Goal: Task Accomplishment & Management: Use online tool/utility

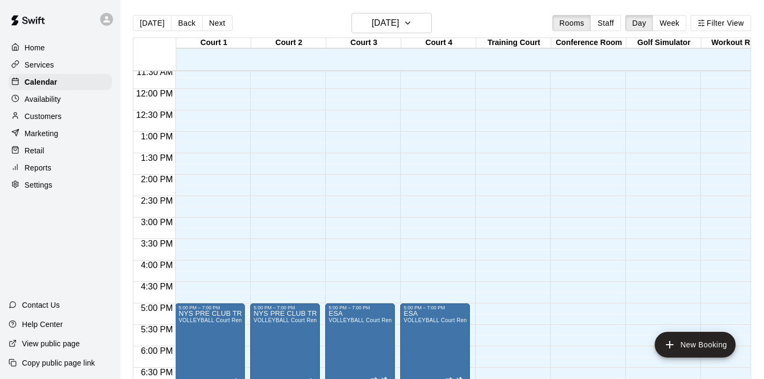
scroll to position [493, 0]
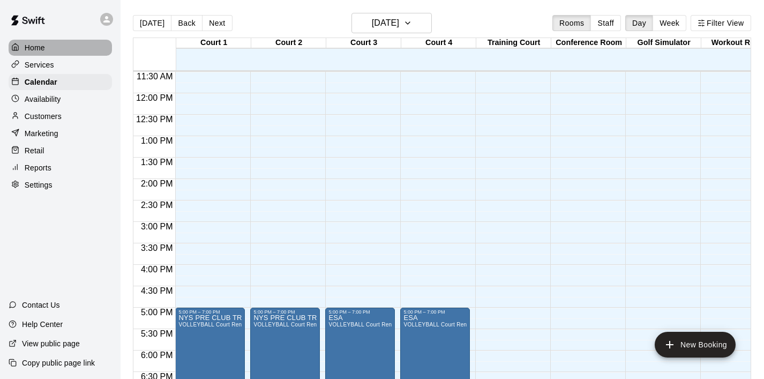
click at [37, 51] on p "Home" at bounding box center [35, 47] width 20 height 11
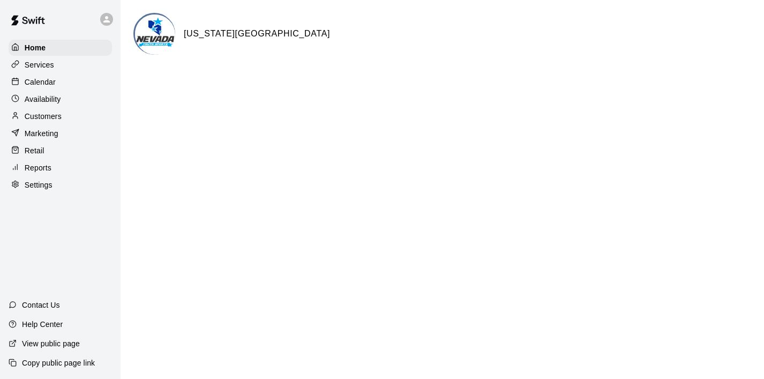
click at [48, 80] on p "Calendar" at bounding box center [40, 82] width 31 height 11
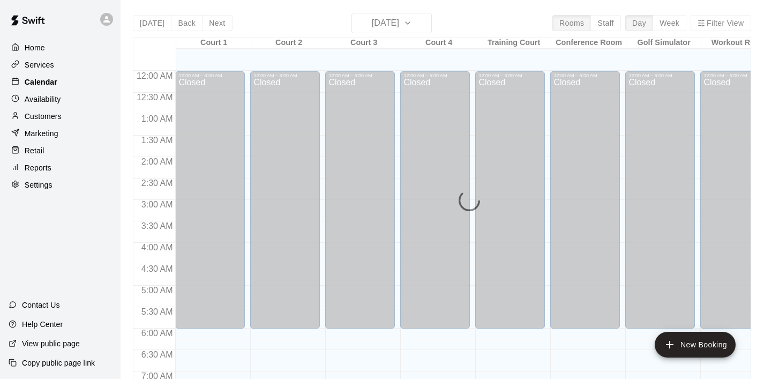
scroll to position [678, 0]
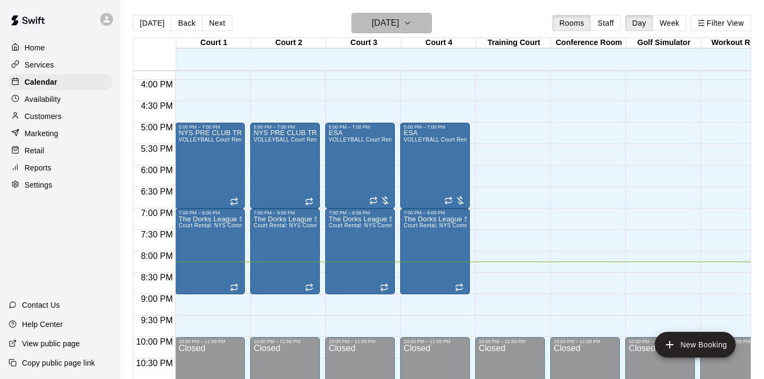
click at [412, 21] on icon "button" at bounding box center [408, 23] width 9 height 13
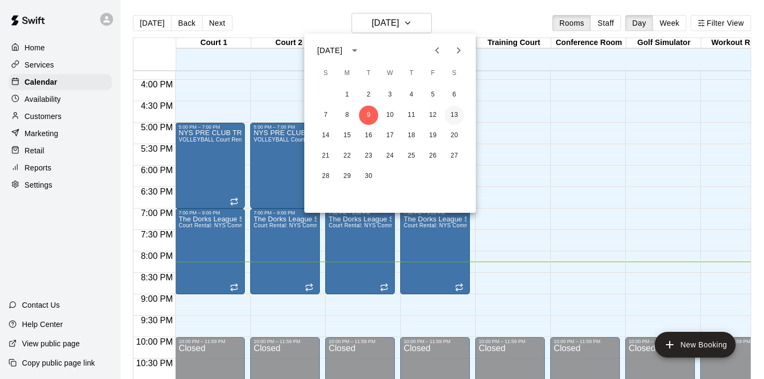
click at [456, 117] on button "13" at bounding box center [454, 115] width 19 height 19
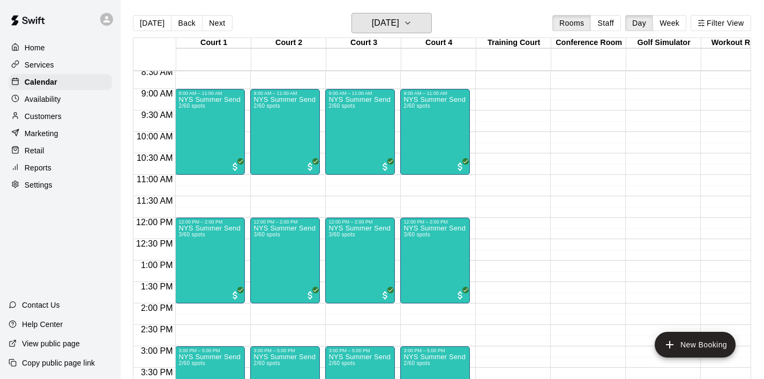
scroll to position [370, 0]
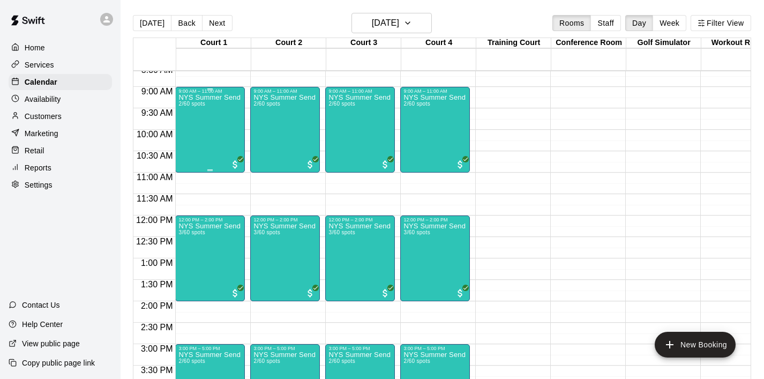
click at [200, 124] on div "NYS Summer Send Off 3v3 - Girls [DEMOGRAPHIC_DATA] 2/60 spots" at bounding box center [209, 283] width 63 height 379
click at [579, 129] on div at bounding box center [382, 189] width 764 height 379
click at [24, 44] on div at bounding box center [17, 48] width 13 height 10
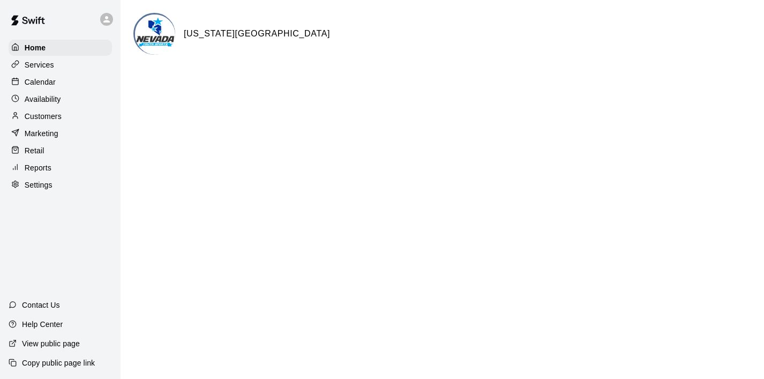
click at [41, 61] on p "Services" at bounding box center [39, 64] width 29 height 11
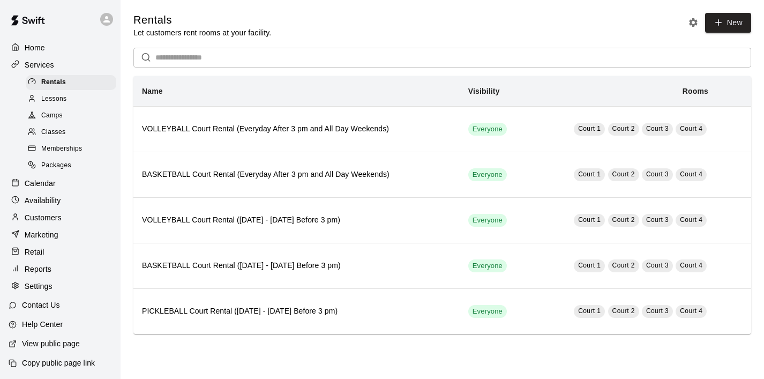
click at [39, 48] on p "Home" at bounding box center [35, 47] width 20 height 11
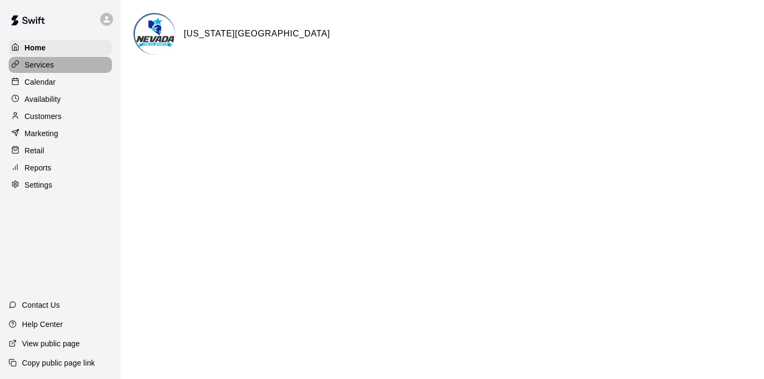
click at [39, 59] on p "Services" at bounding box center [39, 64] width 29 height 11
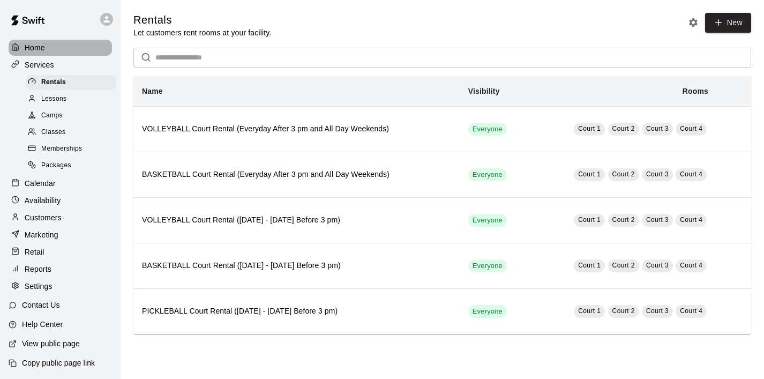
click at [43, 51] on p "Home" at bounding box center [35, 47] width 20 height 11
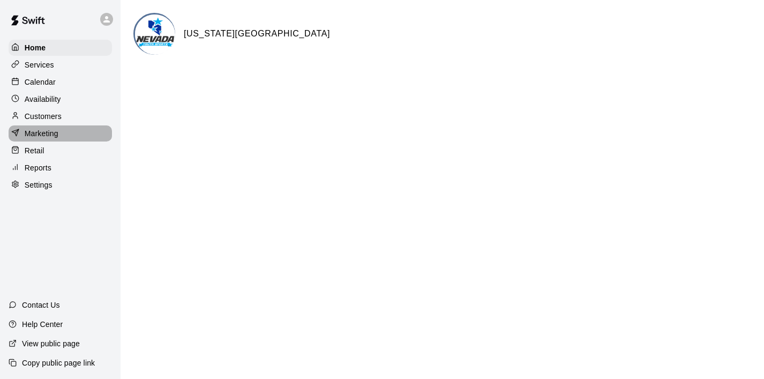
click at [43, 136] on p "Marketing" at bounding box center [42, 133] width 34 height 11
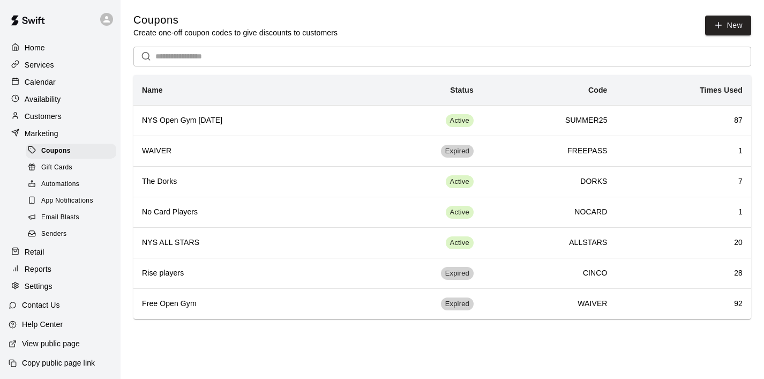
click at [77, 217] on span "Email Blasts" at bounding box center [60, 217] width 38 height 11
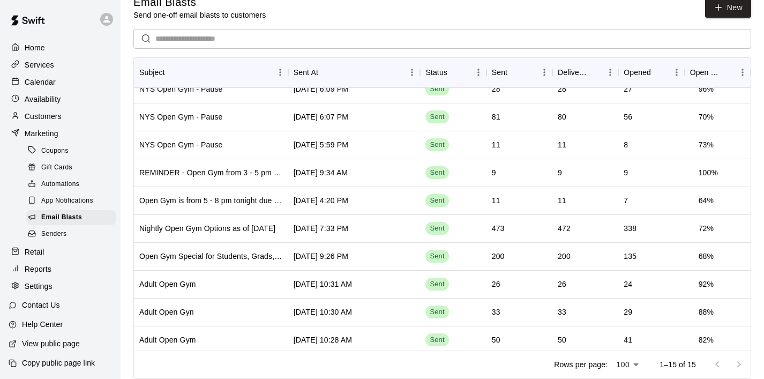
scroll to position [153, 0]
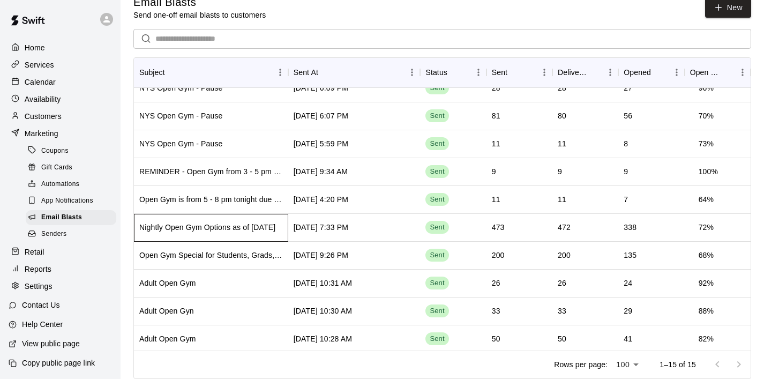
click at [247, 232] on div "Nightly Open Gym Options as of [DATE]" at bounding box center [207, 227] width 136 height 11
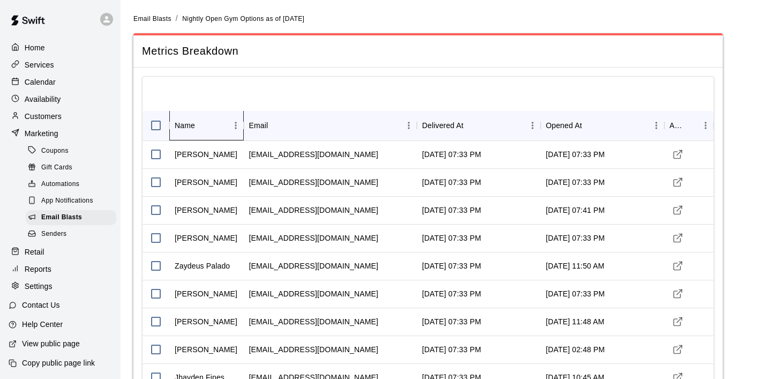
click at [187, 123] on div "Name" at bounding box center [185, 125] width 20 height 30
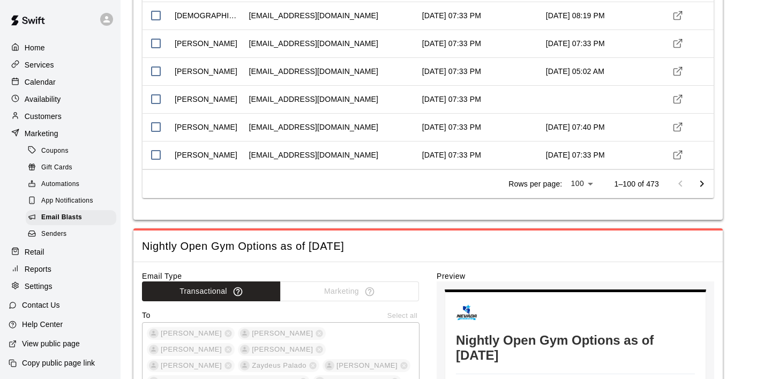
scroll to position [2758, 0]
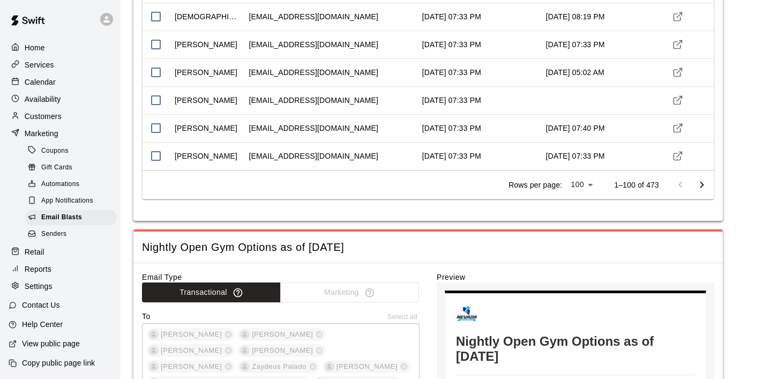
click at [703, 187] on icon "Go to next page" at bounding box center [702, 184] width 13 height 13
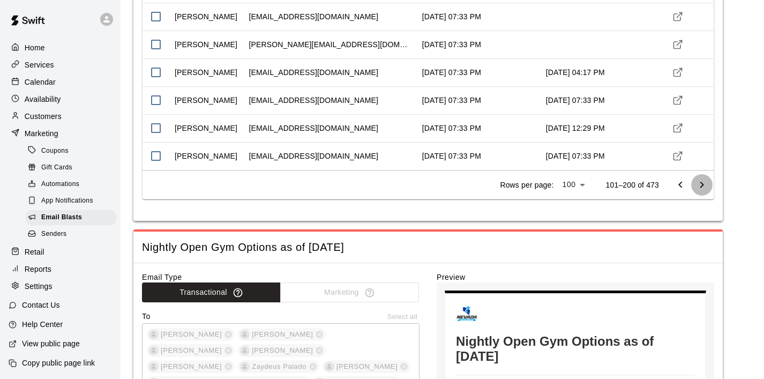
click at [703, 187] on icon "Go to next page" at bounding box center [702, 184] width 13 height 13
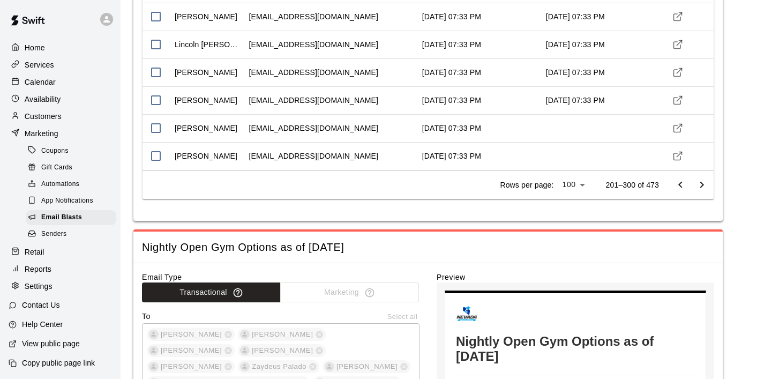
click at [703, 187] on icon "Go to next page" at bounding box center [702, 184] width 13 height 13
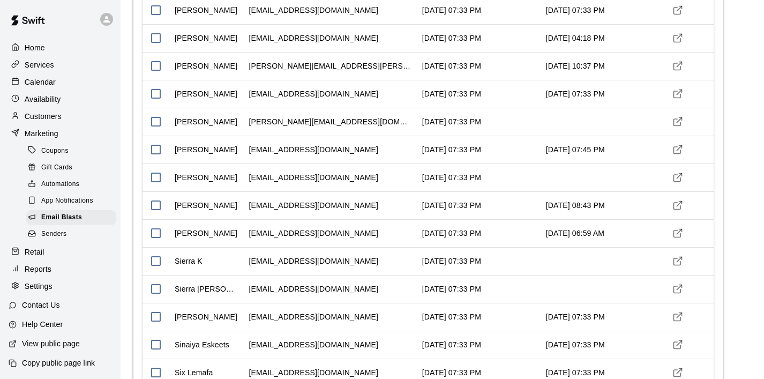
scroll to position [0, 0]
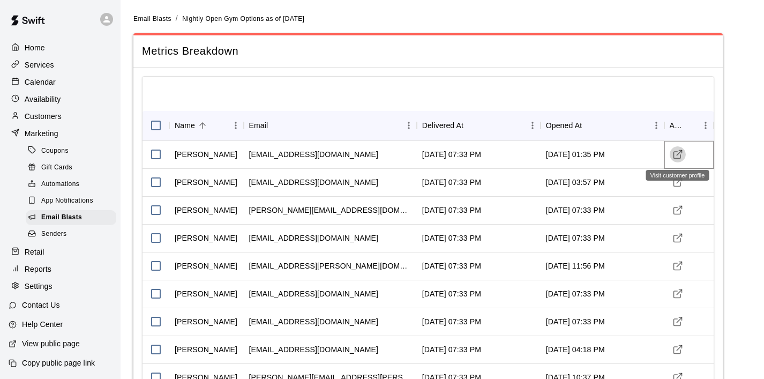
click at [674, 158] on icon "Visit customer profile" at bounding box center [677, 155] width 7 height 7
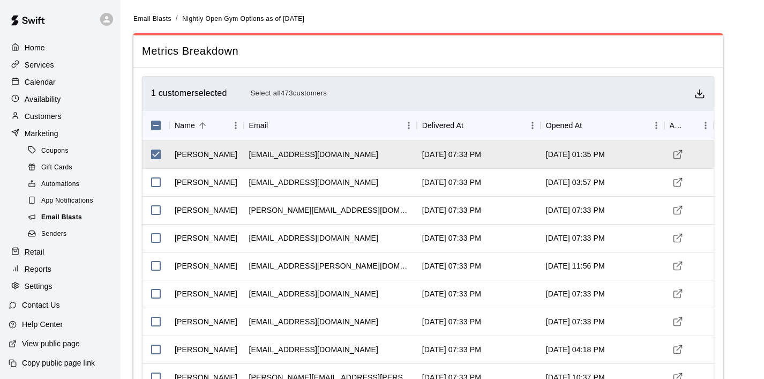
click at [55, 218] on span "Email Blasts" at bounding box center [61, 217] width 41 height 11
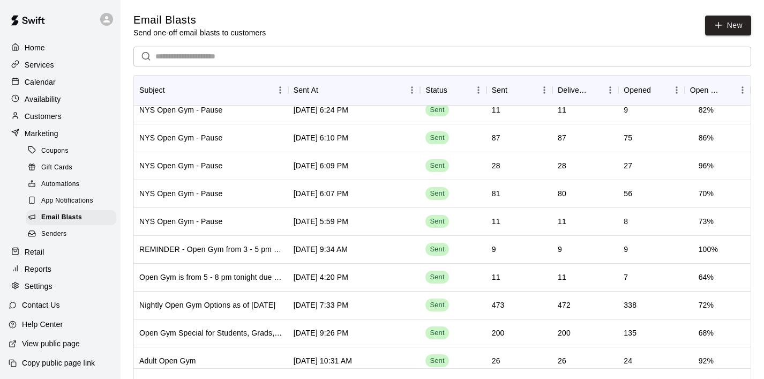
scroll to position [93, 0]
click at [225, 303] on div "Nightly Open Gym Options as of [DATE]" at bounding box center [207, 304] width 136 height 11
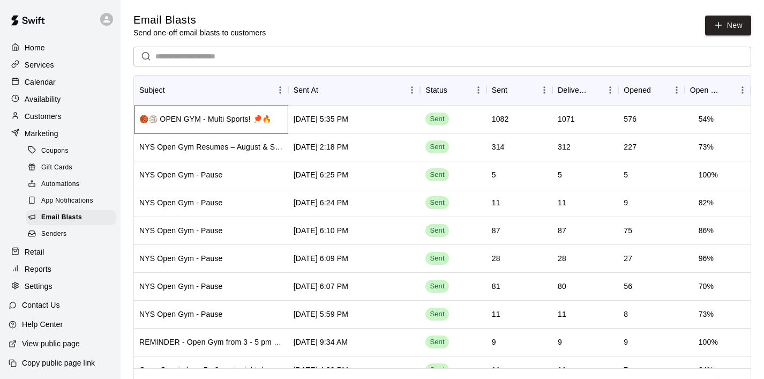
click at [268, 118] on div "🏀🏐 OPEN GYM - Multi Sports! 🏓🔥" at bounding box center [211, 120] width 154 height 28
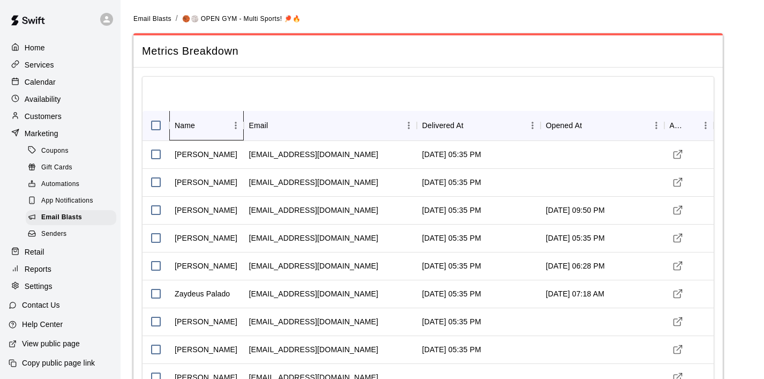
click at [182, 130] on div "Name" at bounding box center [185, 125] width 20 height 30
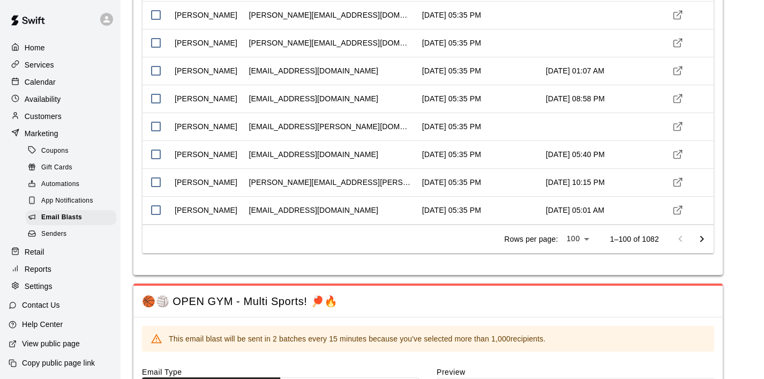
scroll to position [2705, 0]
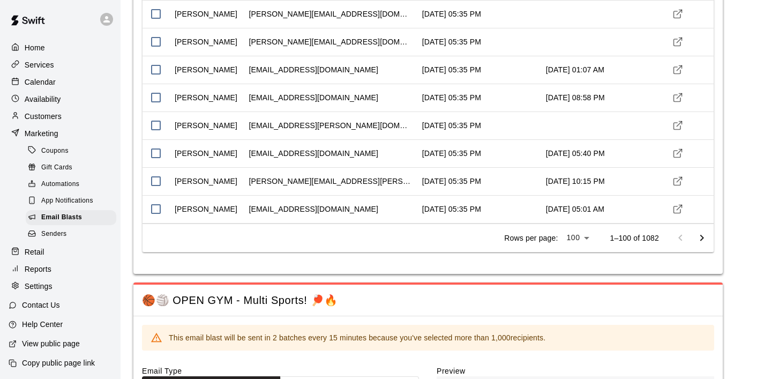
click at [701, 234] on icon "Go to next page" at bounding box center [703, 237] width 4 height 6
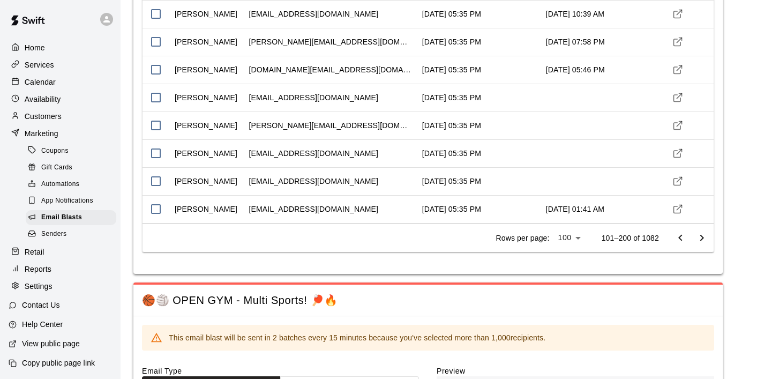
click at [703, 240] on div at bounding box center [382, 189] width 764 height 379
click at [700, 236] on icon "Go to next page" at bounding box center [702, 238] width 13 height 13
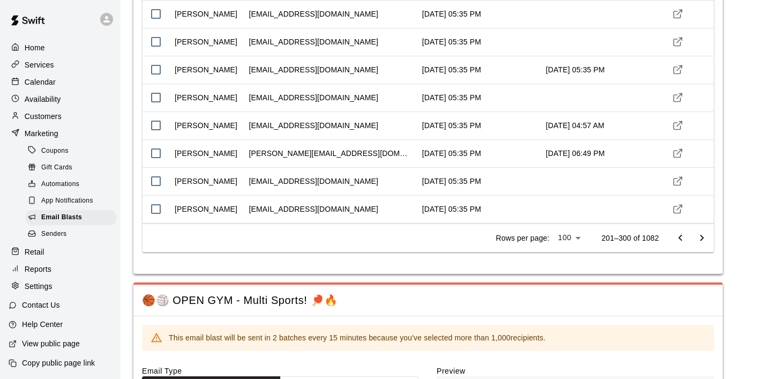
click at [700, 236] on icon "Go to next page" at bounding box center [702, 238] width 13 height 13
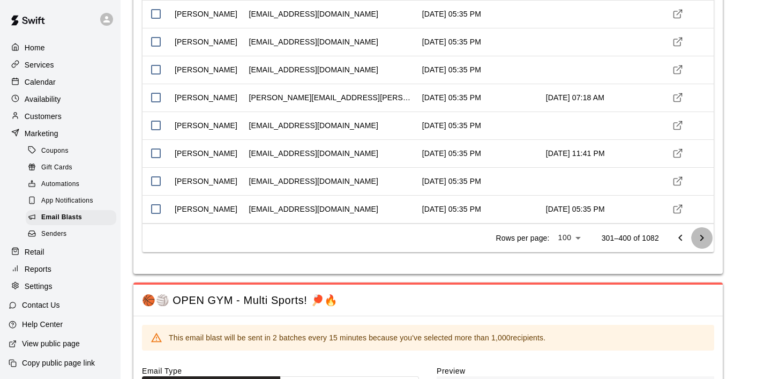
click at [700, 236] on icon "Go to next page" at bounding box center [702, 238] width 13 height 13
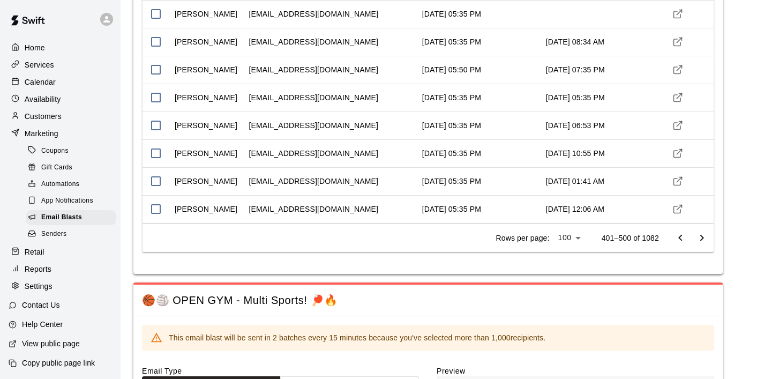
click at [700, 236] on icon "Go to next page" at bounding box center [702, 238] width 13 height 13
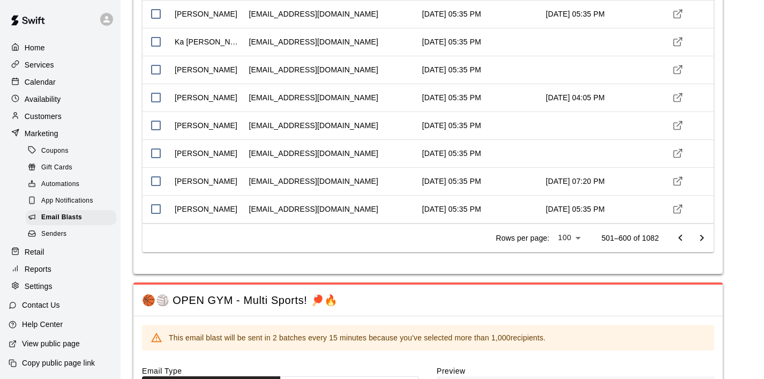
click at [700, 236] on icon "Go to next page" at bounding box center [702, 238] width 13 height 13
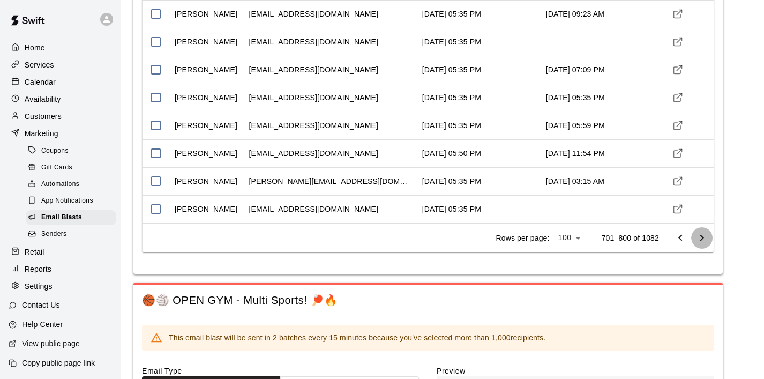
click at [700, 236] on icon "Go to next page" at bounding box center [702, 238] width 13 height 13
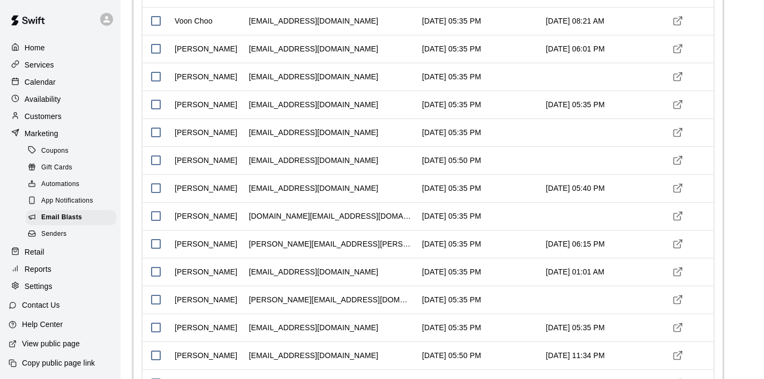
scroll to position [1472, 0]
click at [681, 184] on polyline "Visit customer profile" at bounding box center [680, 185] width 3 height 3
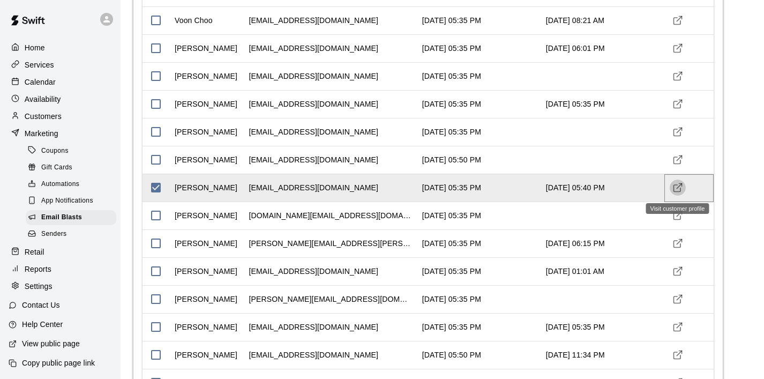
click at [679, 189] on icon "Visit customer profile" at bounding box center [678, 187] width 11 height 11
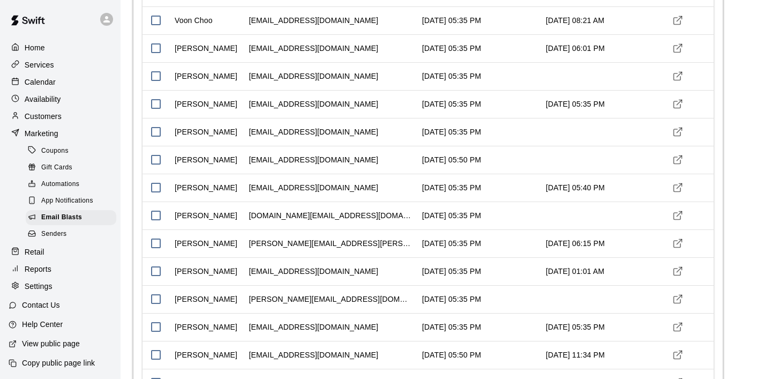
click at [42, 51] on p "Home" at bounding box center [35, 47] width 20 height 11
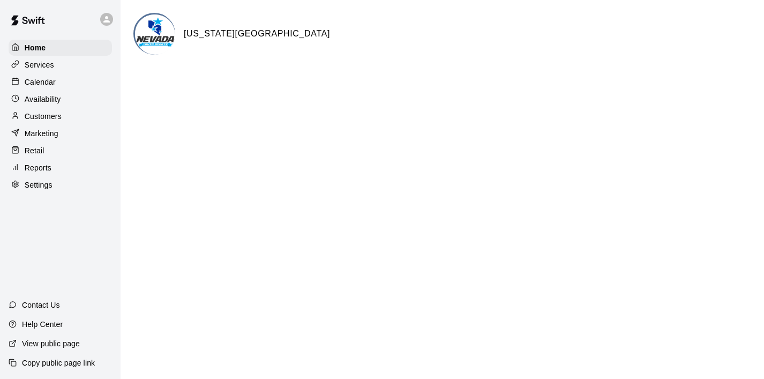
click at [47, 86] on p "Calendar" at bounding box center [40, 82] width 31 height 11
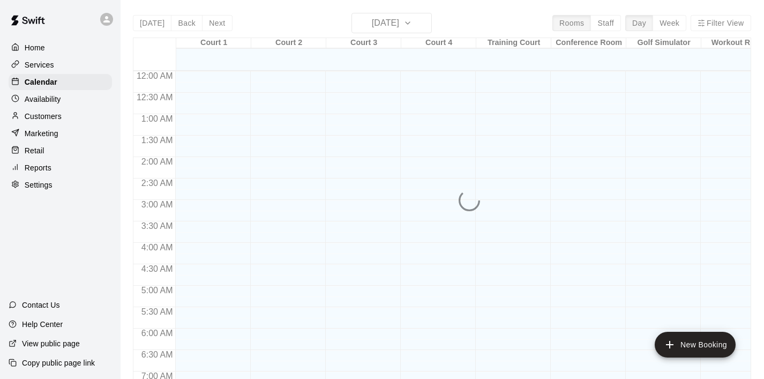
scroll to position [678, 0]
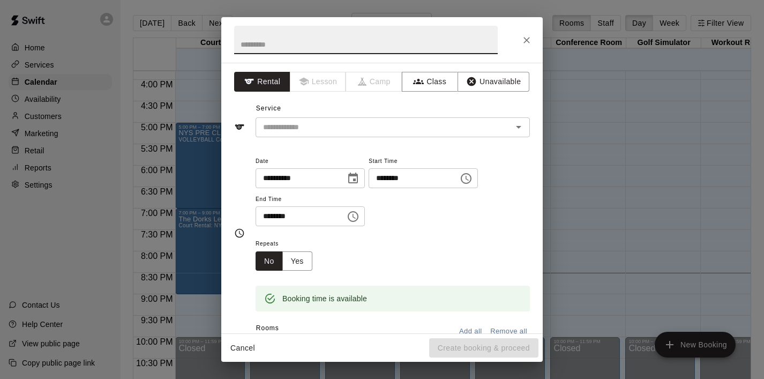
click at [528, 49] on button "Close" at bounding box center [526, 40] width 19 height 19
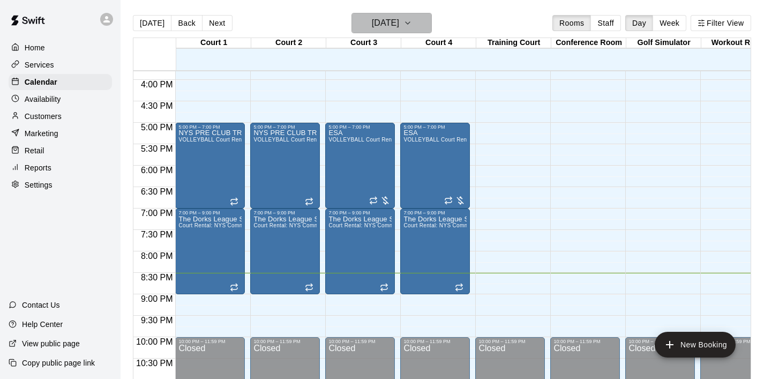
click at [412, 25] on icon "button" at bounding box center [408, 23] width 9 height 13
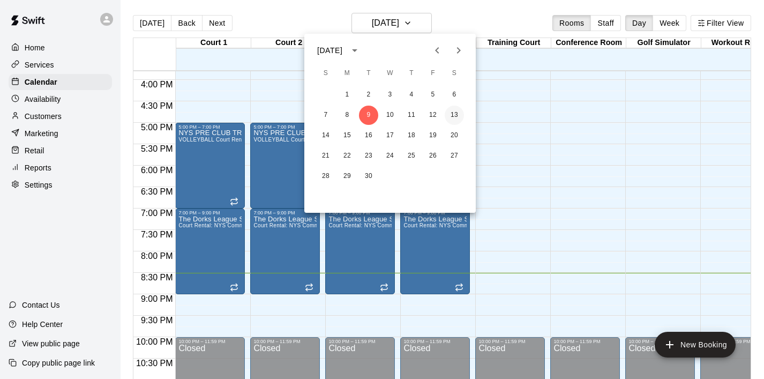
click at [456, 113] on button "13" at bounding box center [454, 115] width 19 height 19
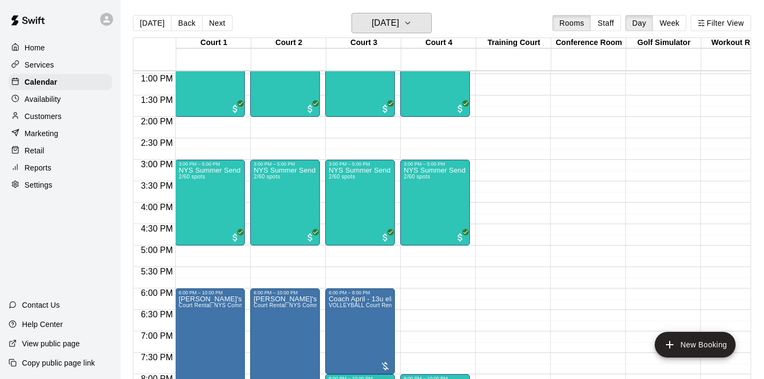
scroll to position [0, 4]
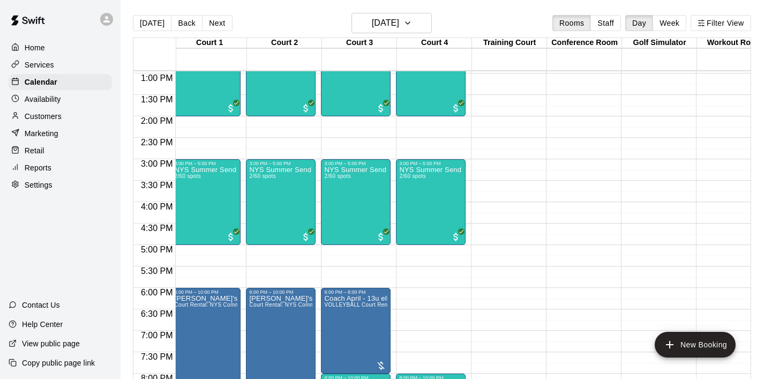
click at [526, 123] on div "12:00 AM – 6:00 AM Closed 10:00 PM – 11:59 PM Closed" at bounding box center [506, 30] width 70 height 1029
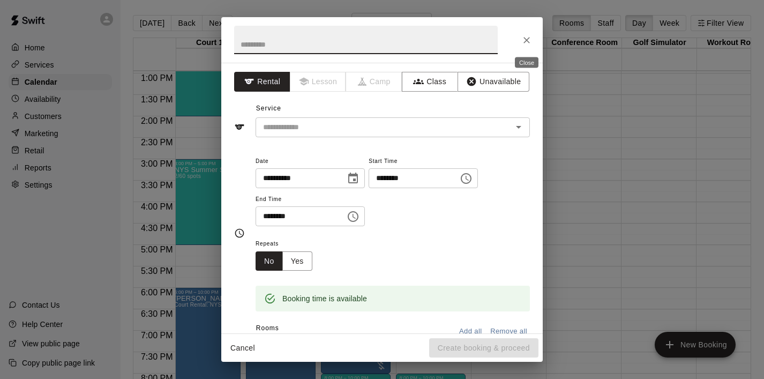
click at [524, 36] on icon "Close" at bounding box center [527, 40] width 11 height 11
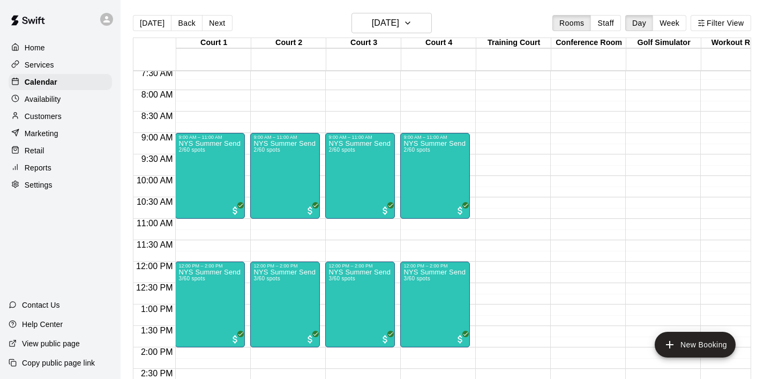
scroll to position [504, 0]
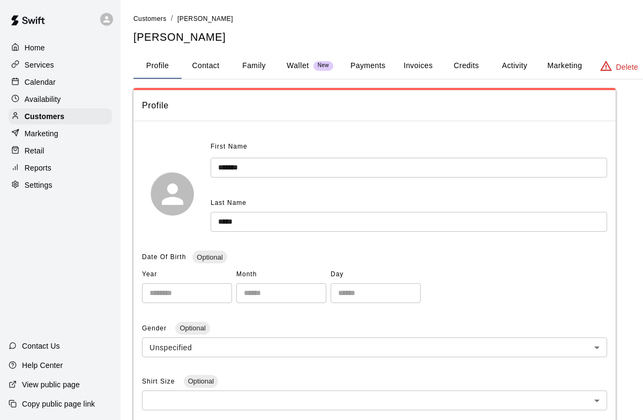
click at [575, 65] on button "Marketing" at bounding box center [565, 66] width 52 height 26
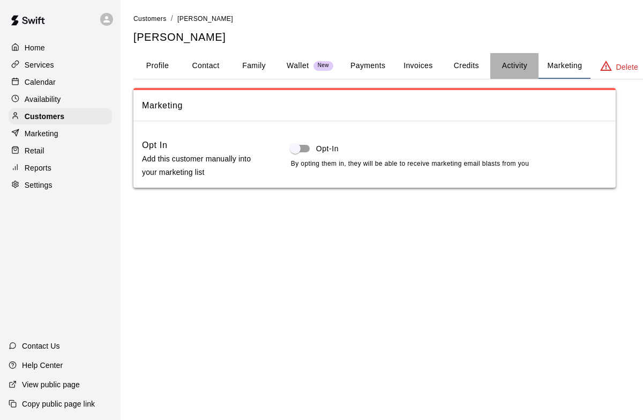
click at [503, 64] on button "Activity" at bounding box center [514, 66] width 48 height 26
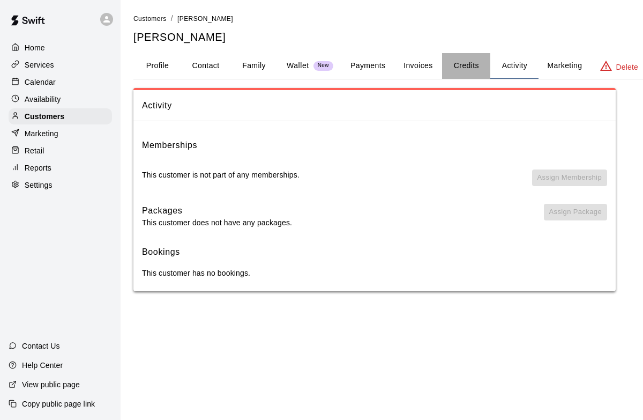
click at [472, 64] on button "Credits" at bounding box center [466, 66] width 48 height 26
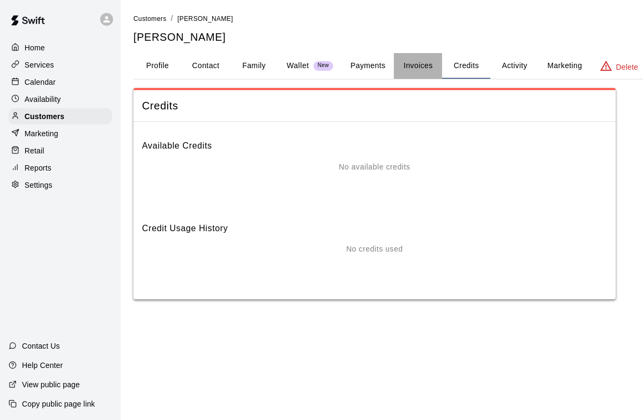
click at [434, 64] on button "Invoices" at bounding box center [418, 66] width 48 height 26
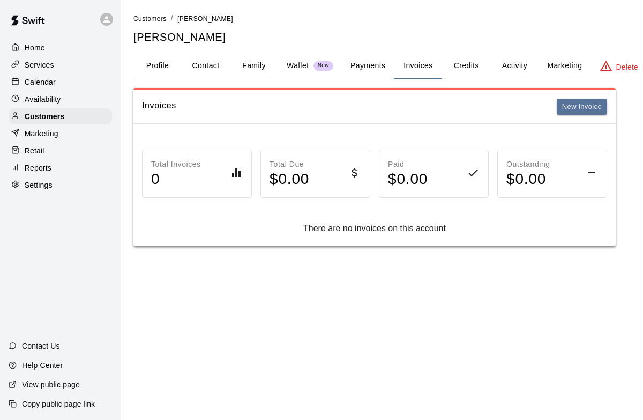
click at [379, 63] on button "Payments" at bounding box center [368, 66] width 52 height 26
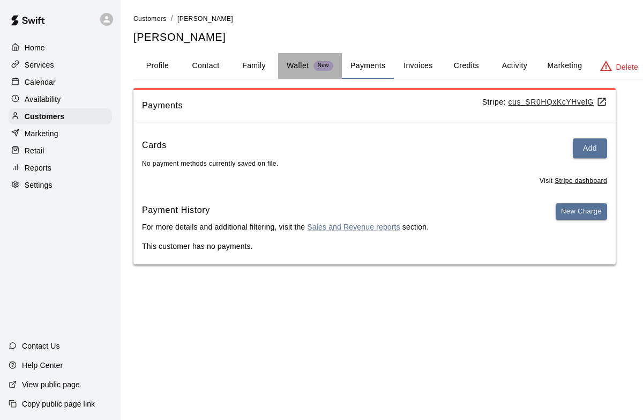
click at [302, 62] on p "Wallet" at bounding box center [298, 65] width 23 height 11
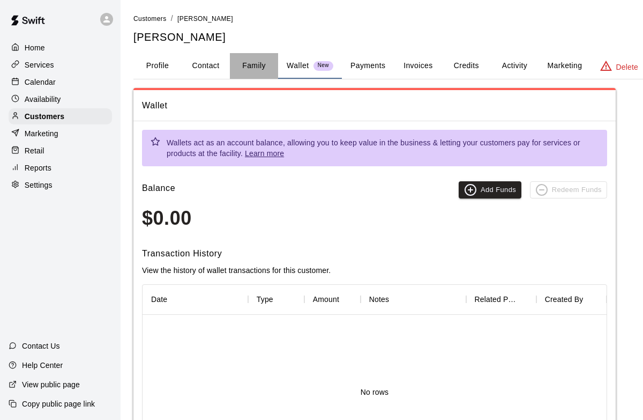
click at [256, 64] on button "Family" at bounding box center [254, 66] width 48 height 26
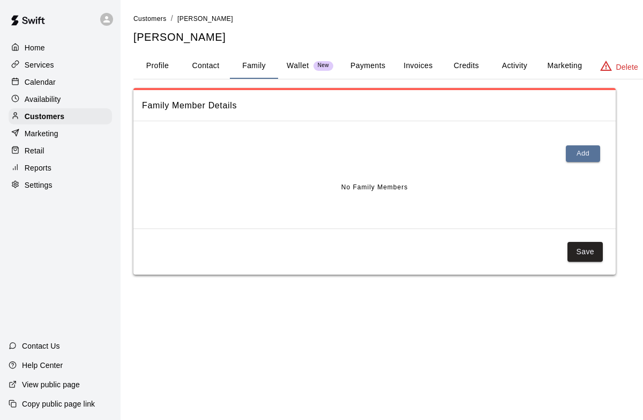
click at [210, 61] on button "Contact" at bounding box center [206, 66] width 48 height 26
select select "**"
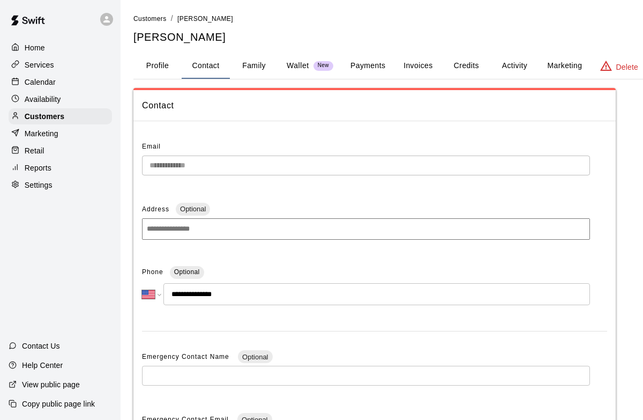
click at [165, 63] on button "Profile" at bounding box center [157, 66] width 48 height 26
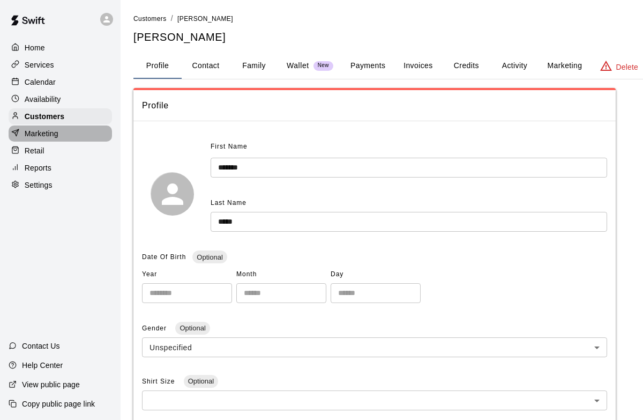
click at [47, 132] on p "Marketing" at bounding box center [42, 133] width 34 height 11
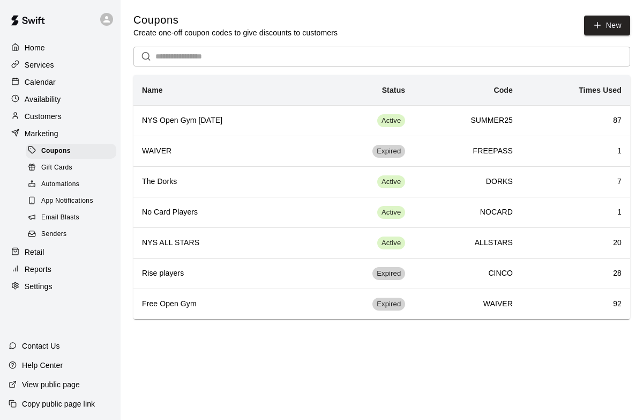
click at [75, 219] on span "Email Blasts" at bounding box center [60, 217] width 38 height 11
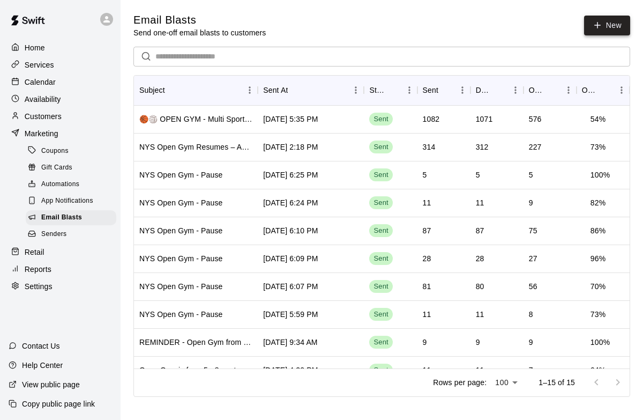
click at [621, 27] on link "New" at bounding box center [607, 26] width 46 height 20
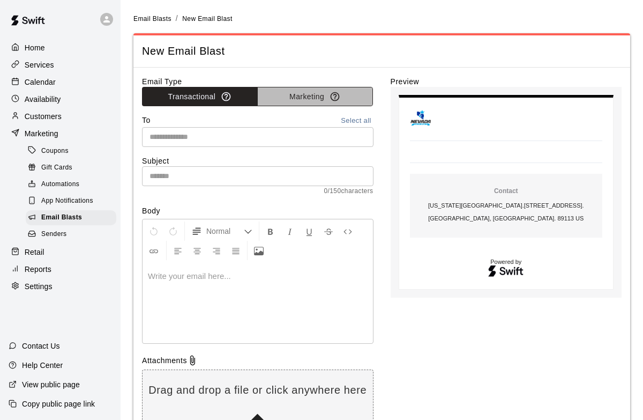
click at [303, 96] on button "Marketing" at bounding box center [315, 97] width 116 height 20
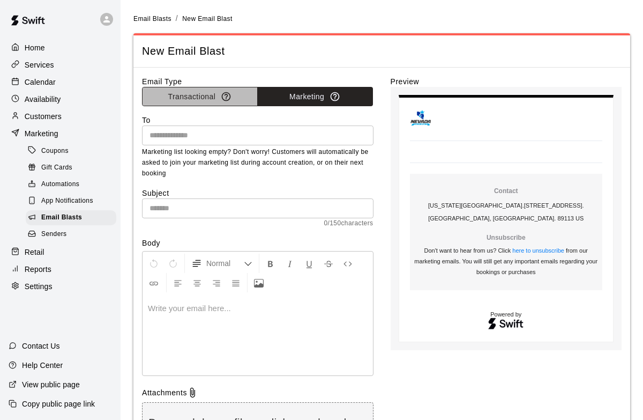
click at [204, 97] on button "Transactional" at bounding box center [200, 97] width 116 height 20
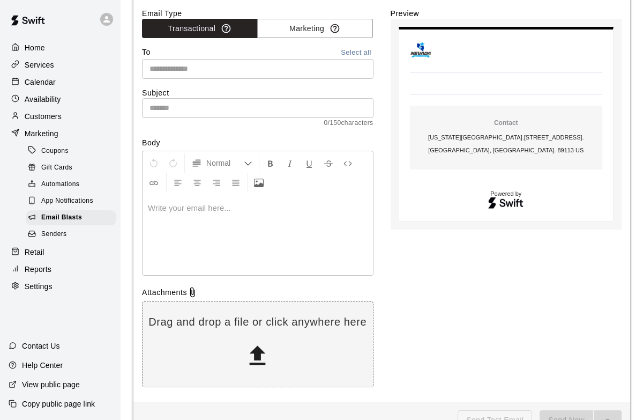
scroll to position [69, 0]
click at [363, 53] on button "Select all" at bounding box center [356, 52] width 34 height 12
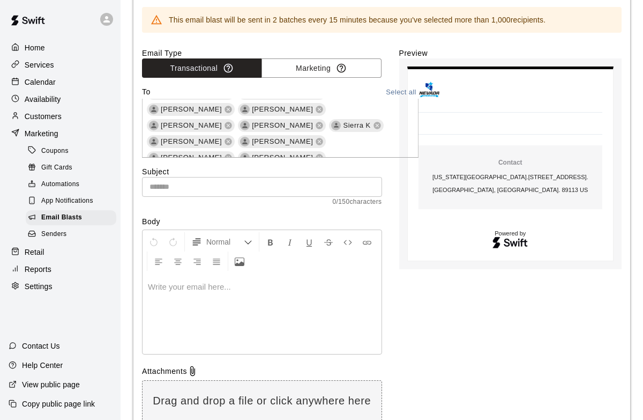
scroll to position [4714, 0]
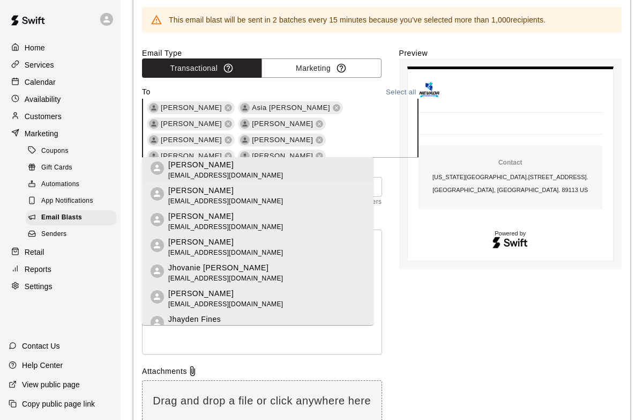
scroll to position [11268, 0]
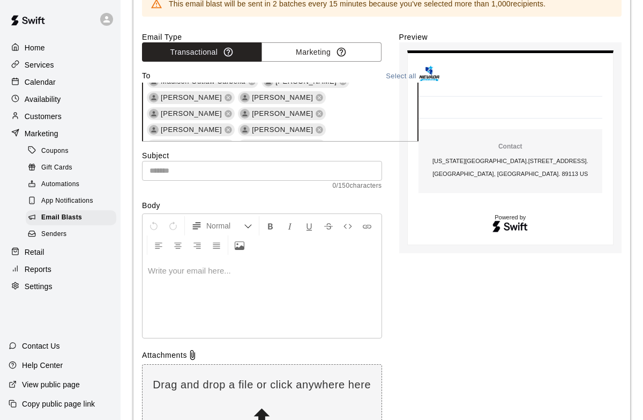
click at [324, 266] on input "text" at bounding box center [271, 272] width 252 height 13
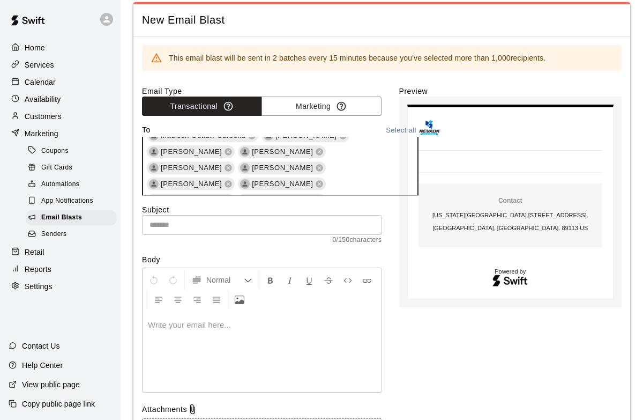
scroll to position [31, 0]
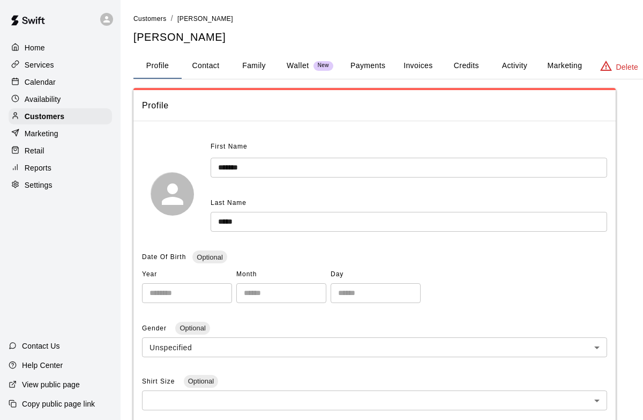
click at [624, 65] on p "Delete" at bounding box center [627, 67] width 22 height 11
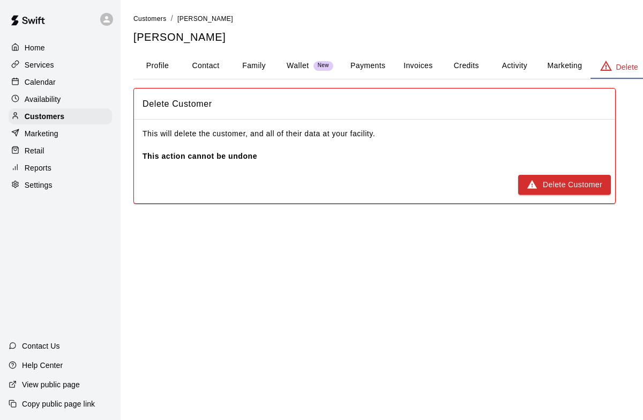
click at [162, 69] on button "Profile" at bounding box center [157, 66] width 48 height 26
